Goal: Information Seeking & Learning: Learn about a topic

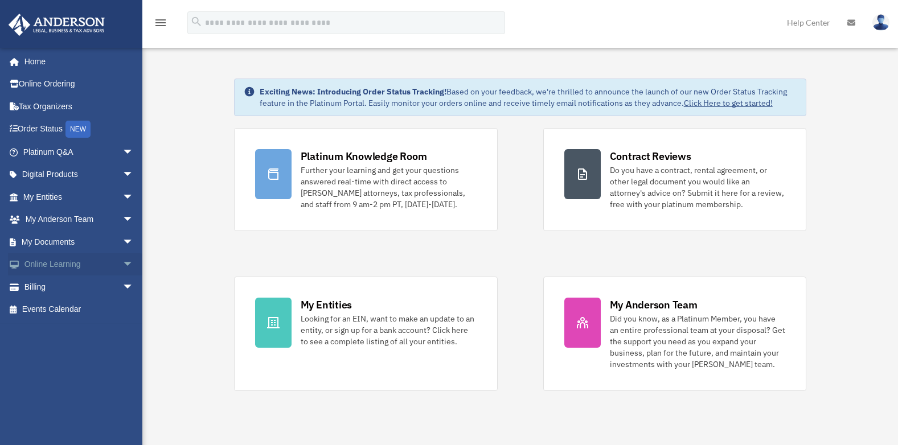
click at [73, 263] on link "Online Learning arrow_drop_down" at bounding box center [79, 264] width 143 height 23
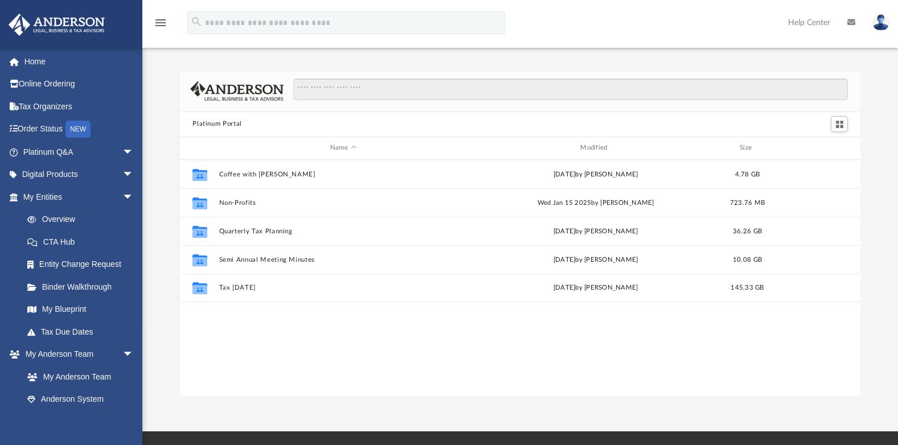
scroll to position [251, 672]
click at [85, 308] on link "My Blueprint" at bounding box center [83, 309] width 135 height 23
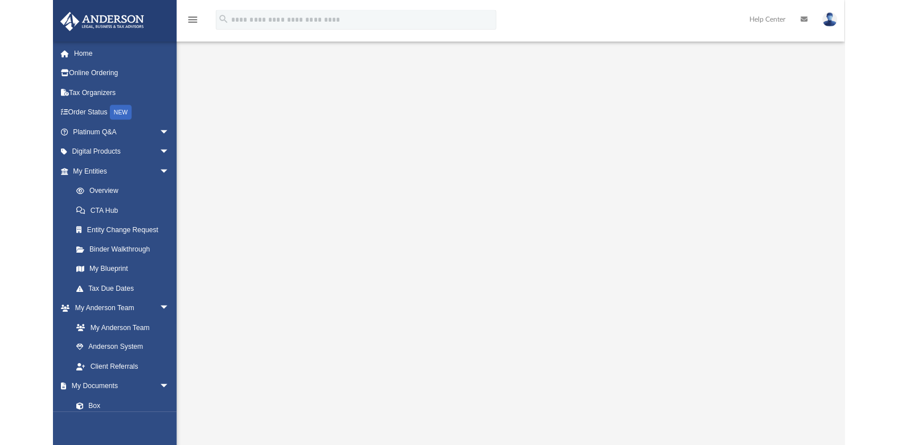
scroll to position [27, 0]
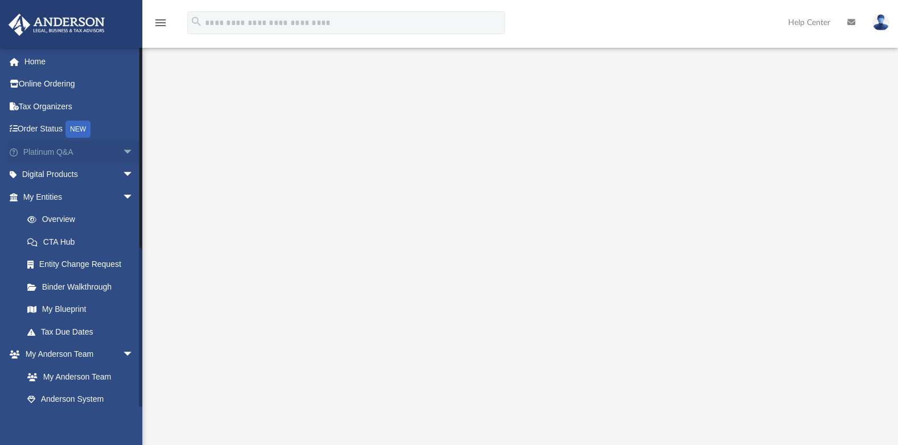
click at [60, 150] on link "Platinum Q&A arrow_drop_down" at bounding box center [79, 152] width 143 height 23
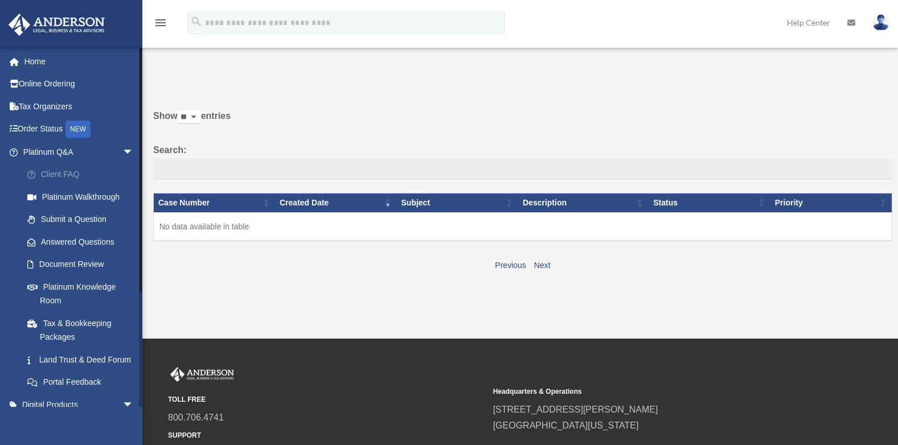
click at [61, 175] on link "Client FAQ" at bounding box center [83, 174] width 135 height 23
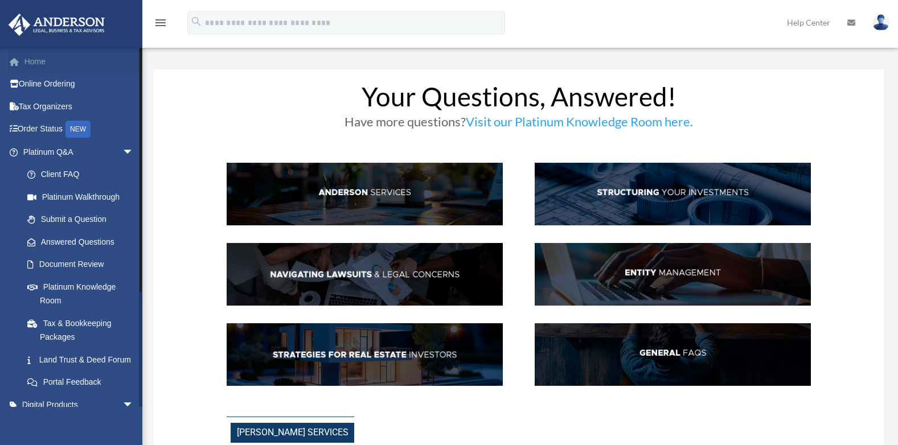
click at [47, 58] on link "Home" at bounding box center [79, 61] width 143 height 23
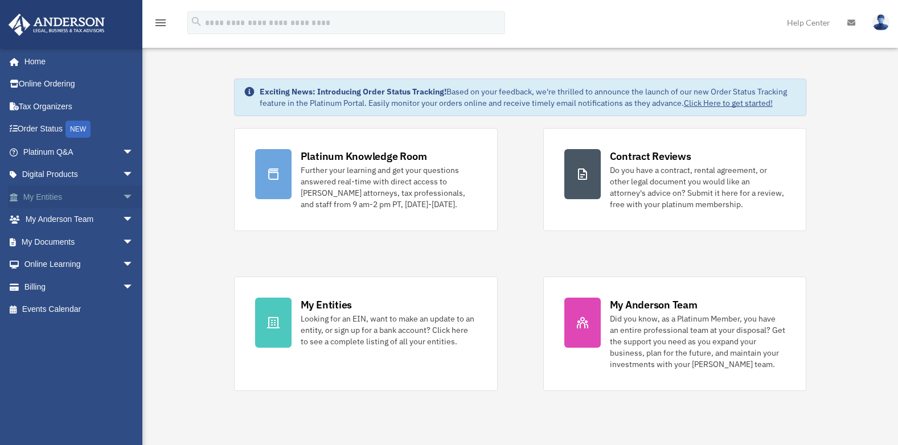
click at [84, 197] on link "My Entities arrow_drop_down" at bounding box center [79, 197] width 143 height 23
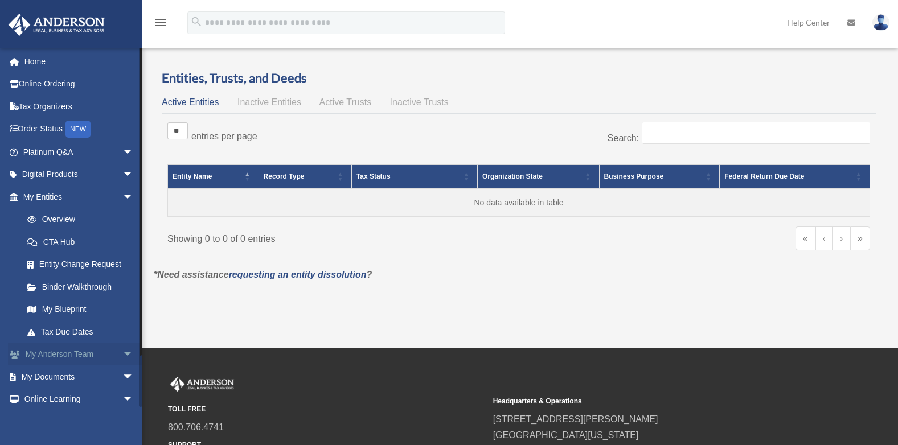
click at [97, 356] on link "My Anderson Team arrow_drop_down" at bounding box center [79, 354] width 143 height 23
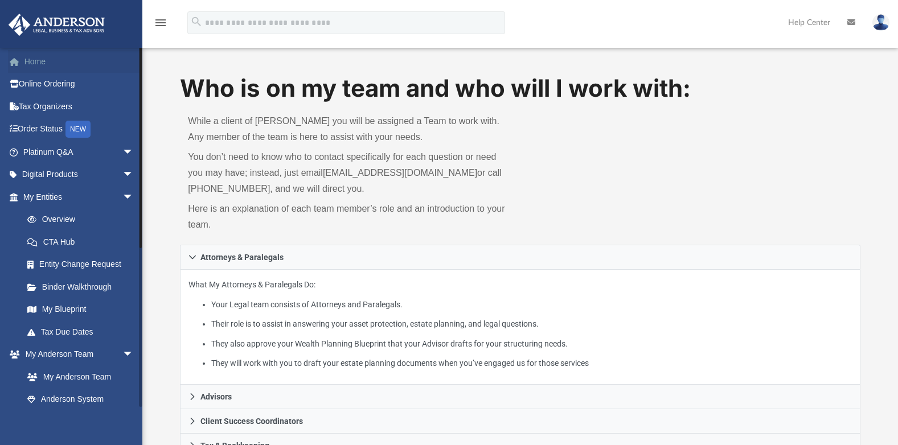
click at [36, 54] on link "Home" at bounding box center [79, 61] width 143 height 23
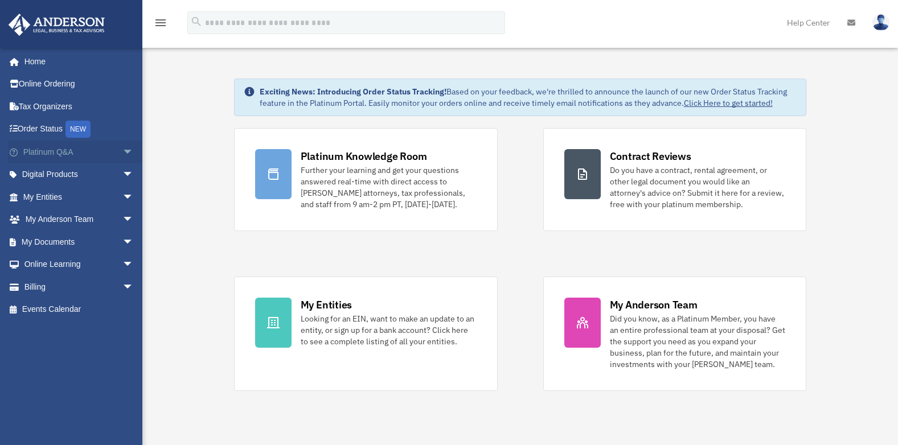
click at [76, 154] on link "Platinum Q&A arrow_drop_down" at bounding box center [79, 152] width 143 height 23
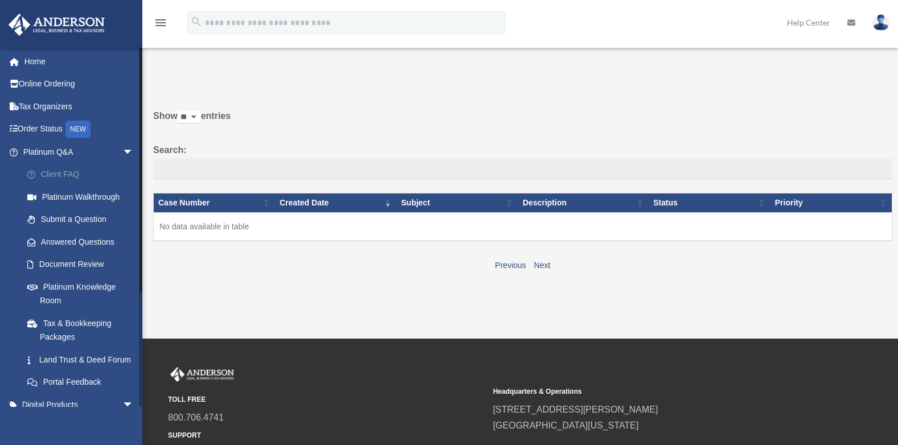
click at [77, 175] on link "Client FAQ" at bounding box center [83, 174] width 135 height 23
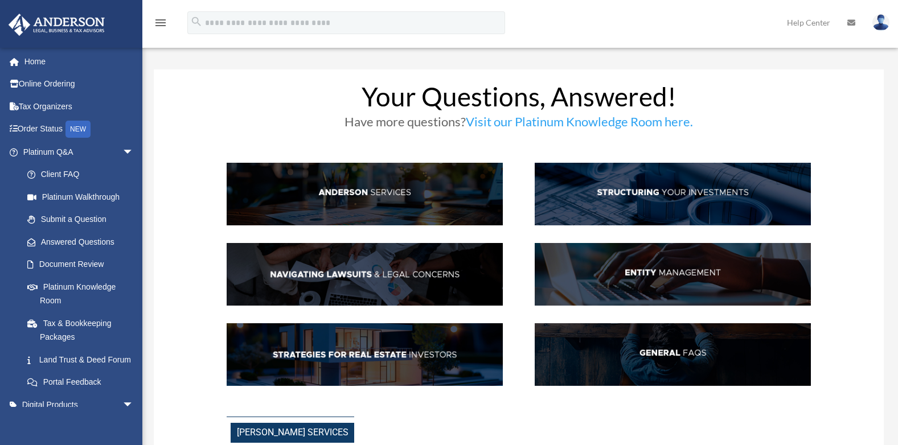
click at [431, 183] on img at bounding box center [365, 194] width 276 height 63
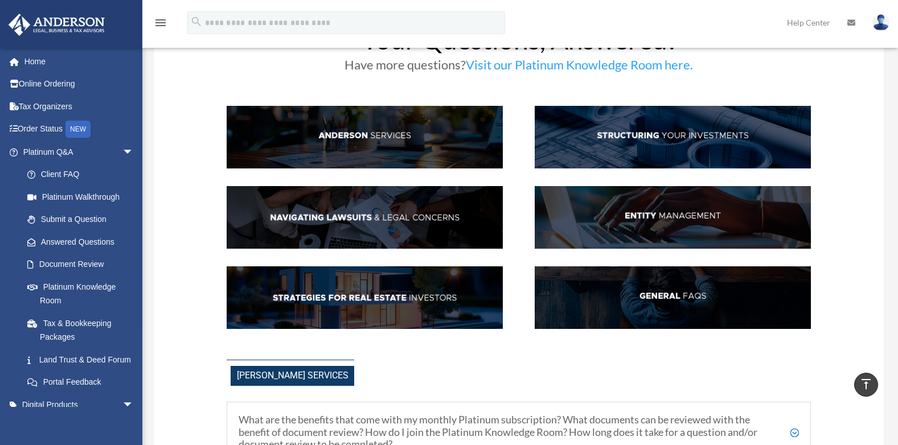
scroll to position [29, 0]
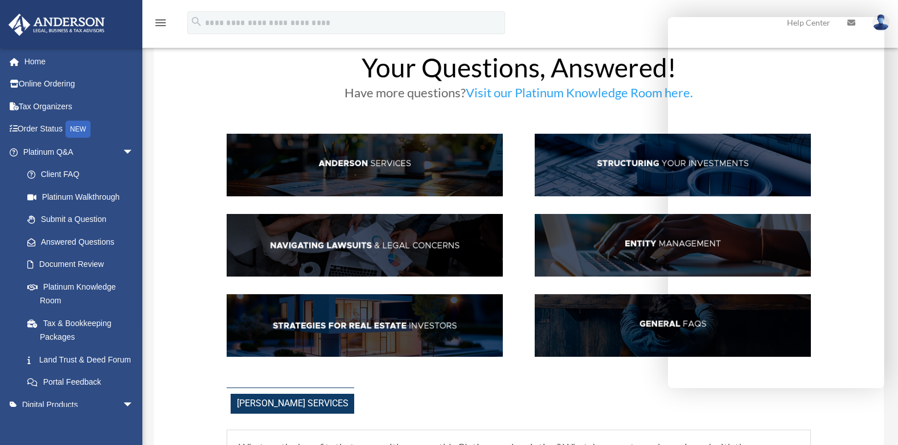
click at [597, 402] on div "Anderson Services" at bounding box center [519, 401] width 584 height 26
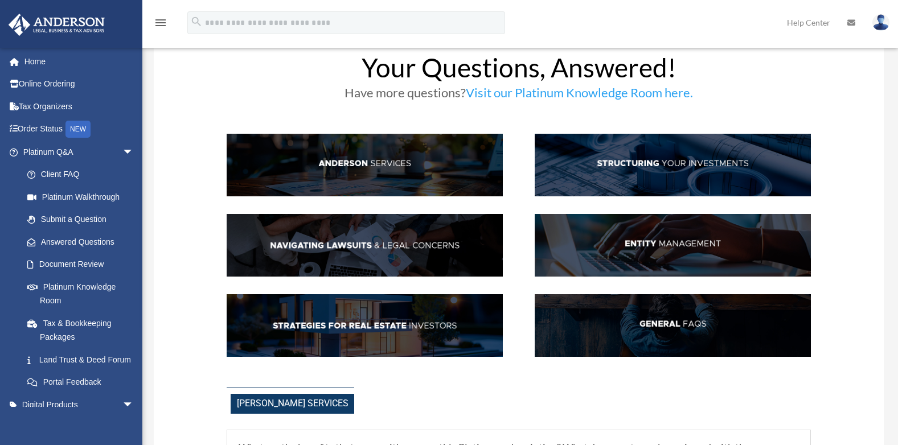
drag, startPoint x: 760, startPoint y: 23, endPoint x: 679, endPoint y: 28, distance: 81.0
click at [679, 28] on div "menu search Site Menu add victorjv@cssavtechs.com My Profile Reset Password Log…" at bounding box center [449, 28] width 881 height 39
click at [97, 240] on link "Answered Questions" at bounding box center [83, 242] width 135 height 23
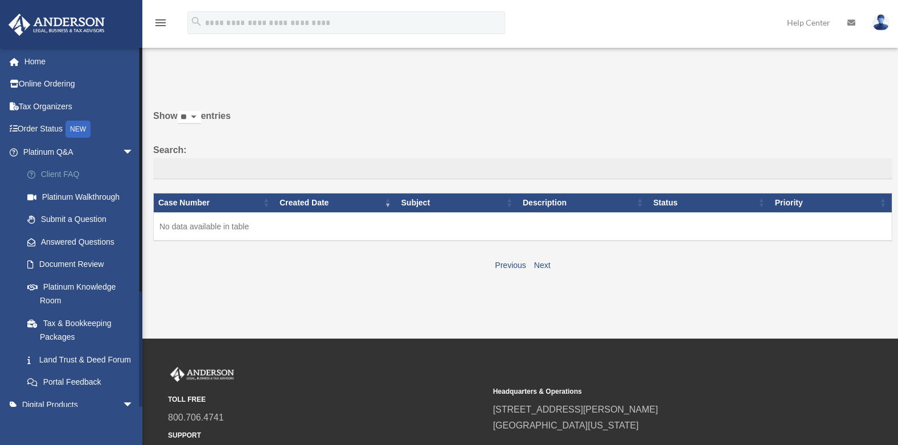
click at [71, 173] on link "Client FAQ" at bounding box center [83, 174] width 135 height 23
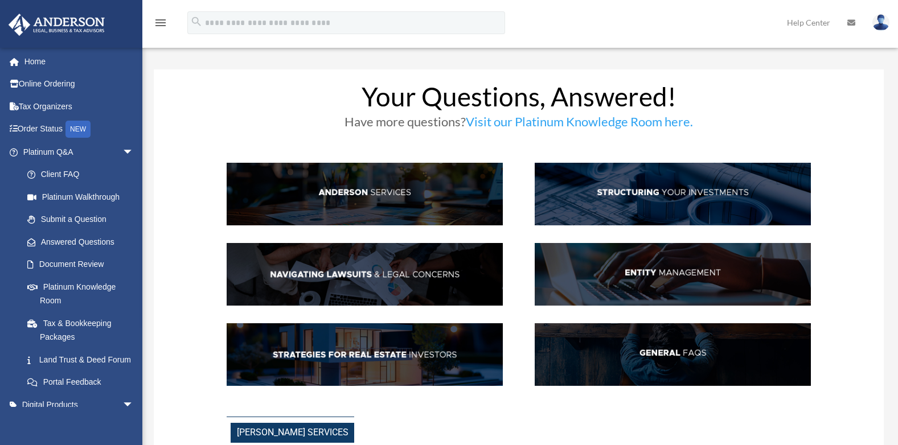
click at [564, 124] on link "Visit our Platinum Knowledge Room here." at bounding box center [579, 124] width 227 height 21
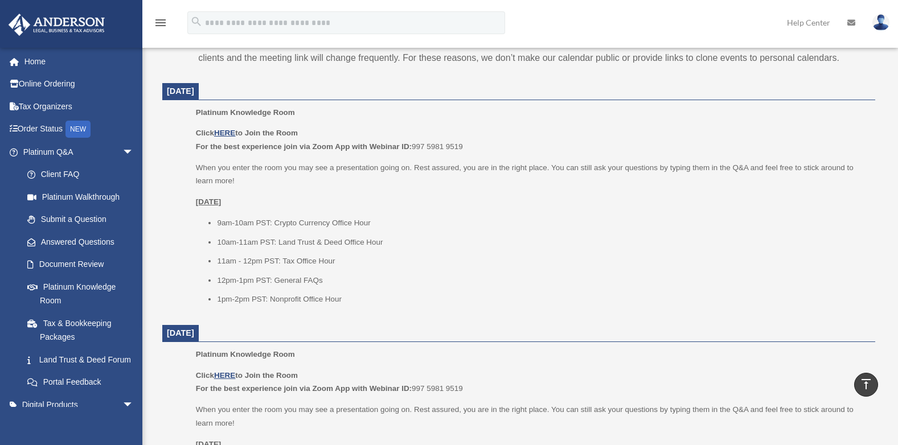
scroll to position [420, 0]
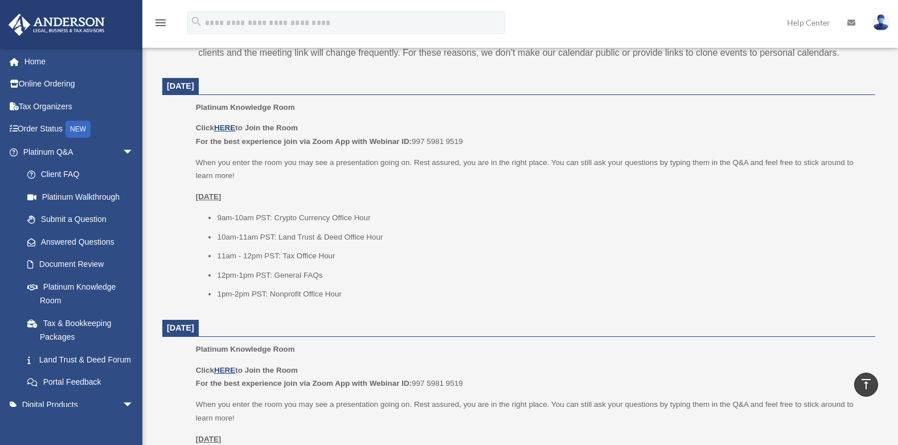
click at [231, 126] on u "HERE" at bounding box center [224, 128] width 21 height 9
click at [46, 64] on link "Home" at bounding box center [79, 61] width 143 height 23
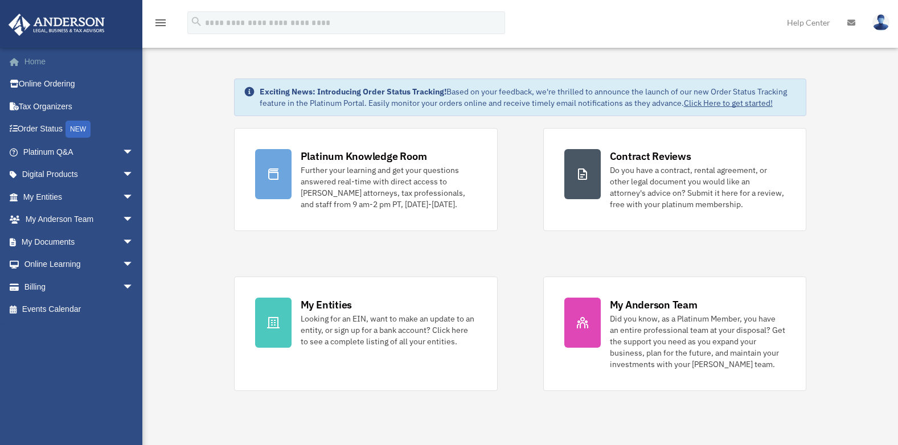
click at [51, 58] on link "Home" at bounding box center [79, 61] width 143 height 23
click at [35, 63] on link "Home" at bounding box center [79, 61] width 143 height 23
click at [61, 240] on link "My Documents arrow_drop_down" at bounding box center [79, 242] width 143 height 23
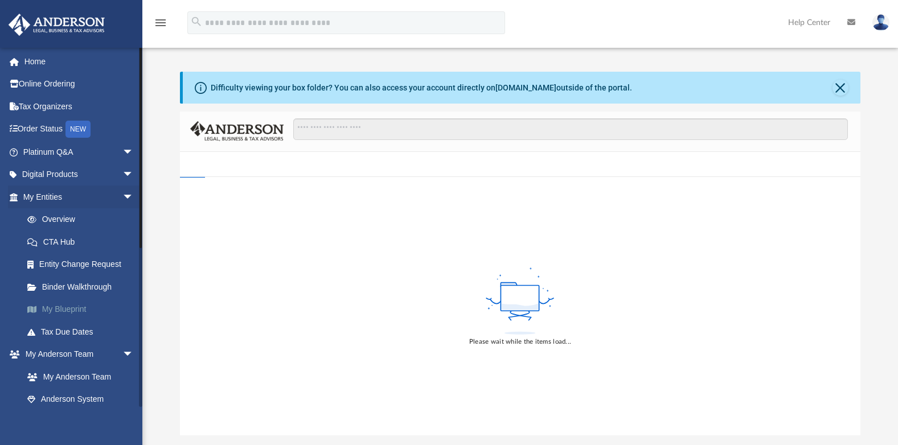
click at [82, 313] on link "My Blueprint" at bounding box center [83, 309] width 135 height 23
